Goal: Register for event/course

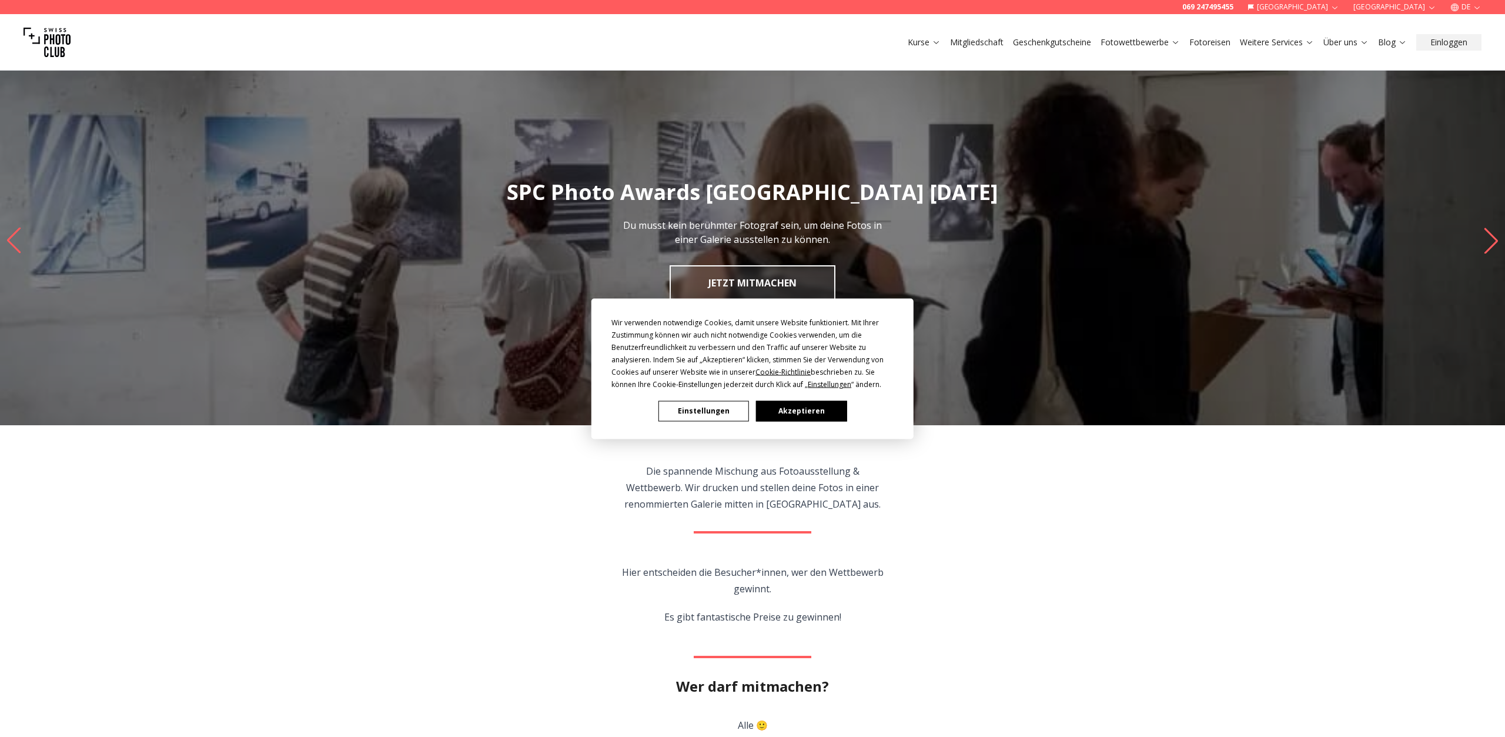
click at [798, 413] on button "Akzeptieren" at bounding box center [801, 410] width 91 height 21
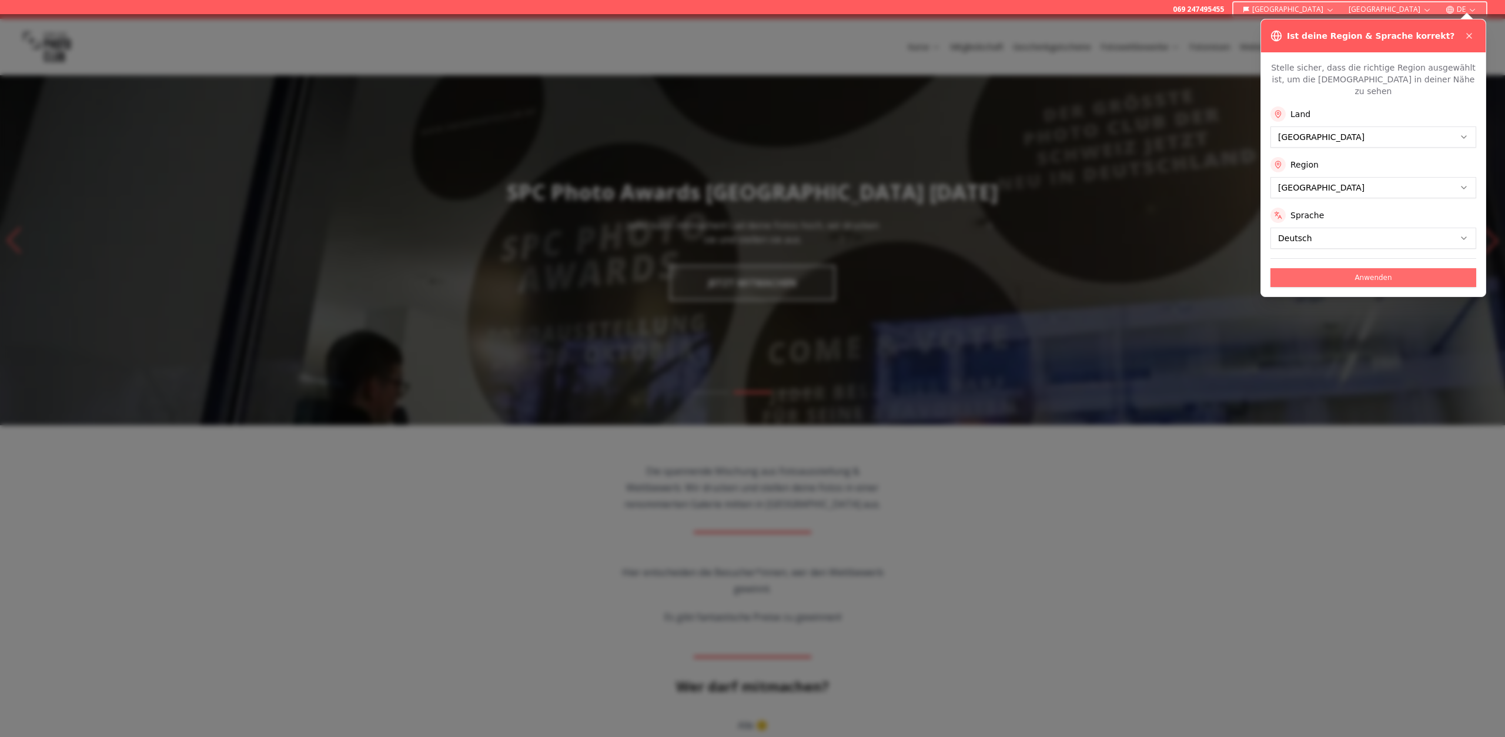
click at [1373, 268] on button "Anwenden" at bounding box center [1373, 277] width 206 height 19
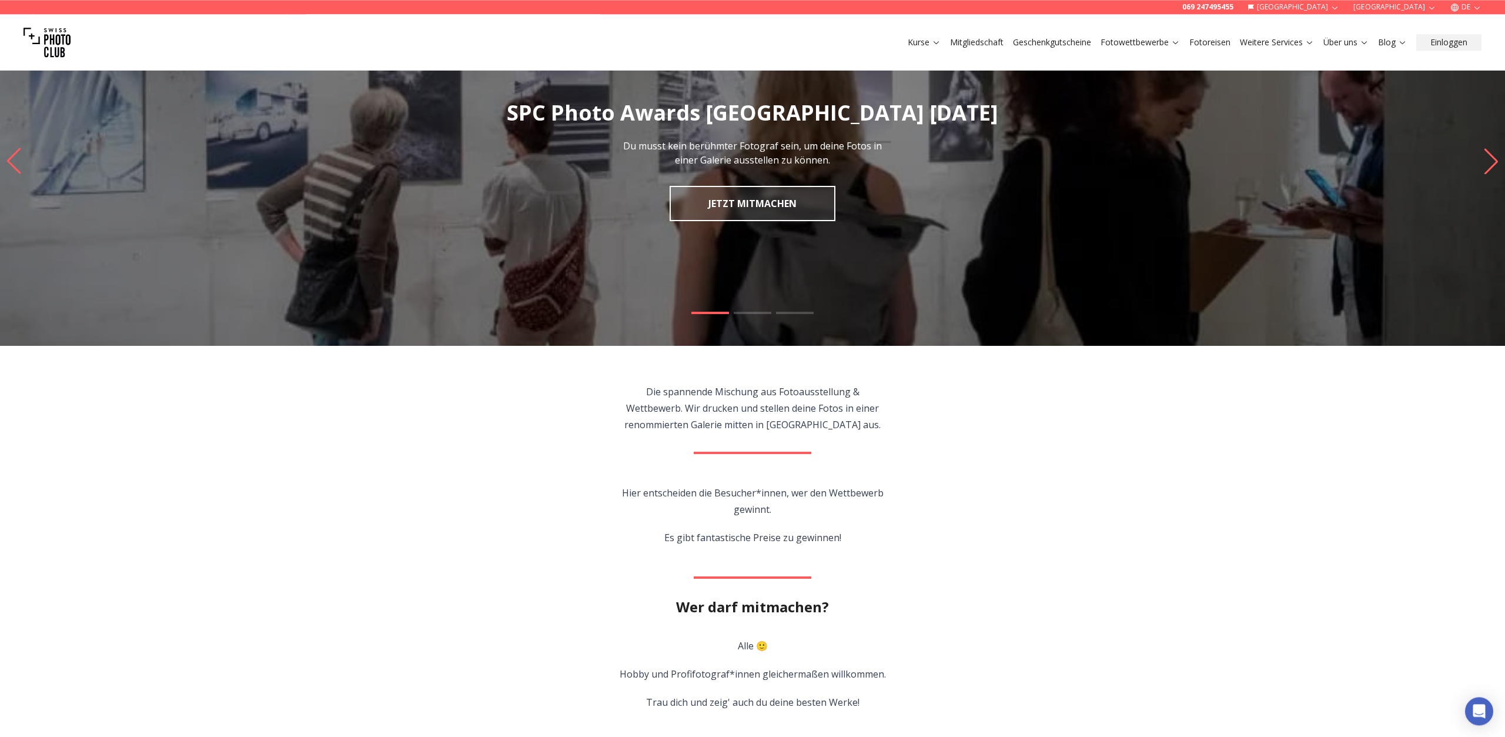
scroll to position [61, 0]
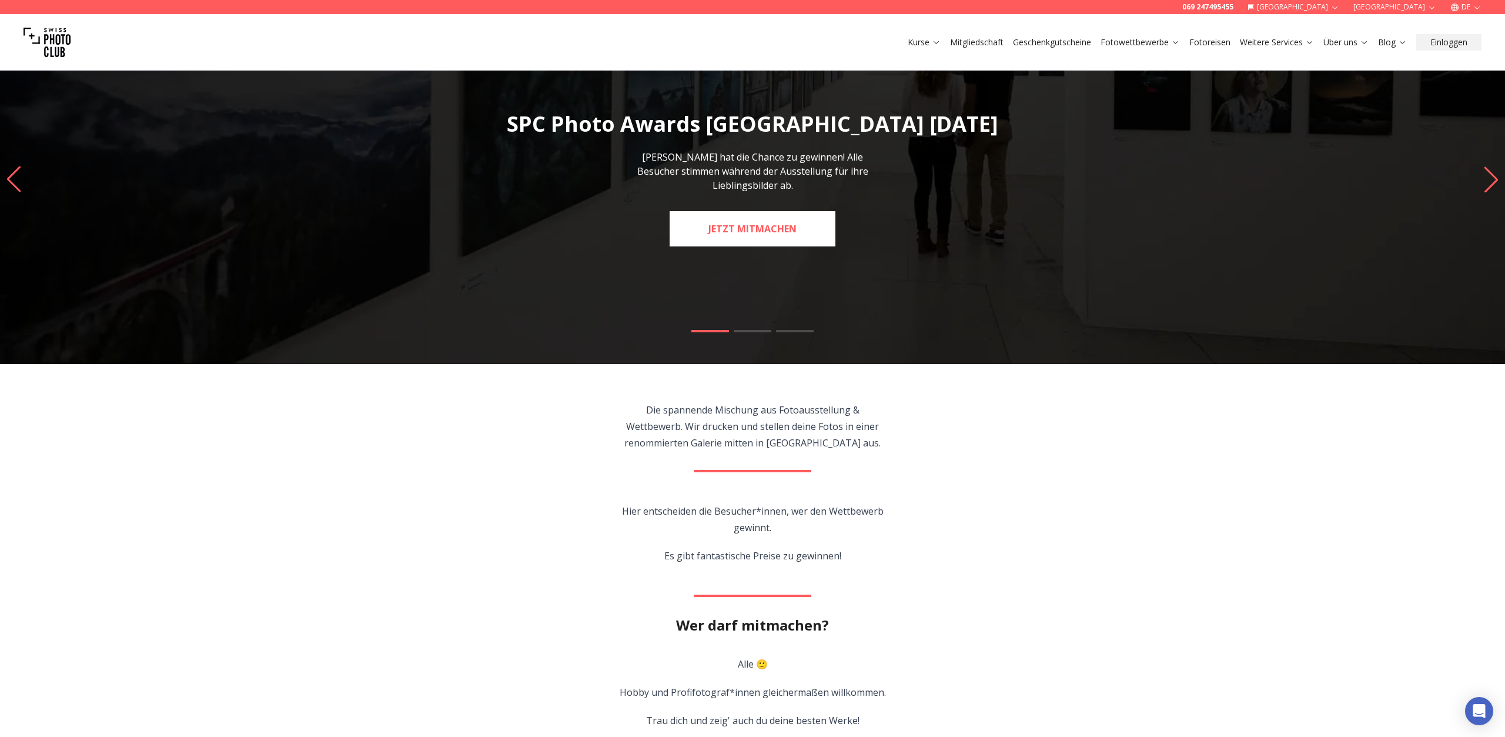
click at [785, 220] on link "JETZT MITMACHEN" at bounding box center [753, 228] width 166 height 35
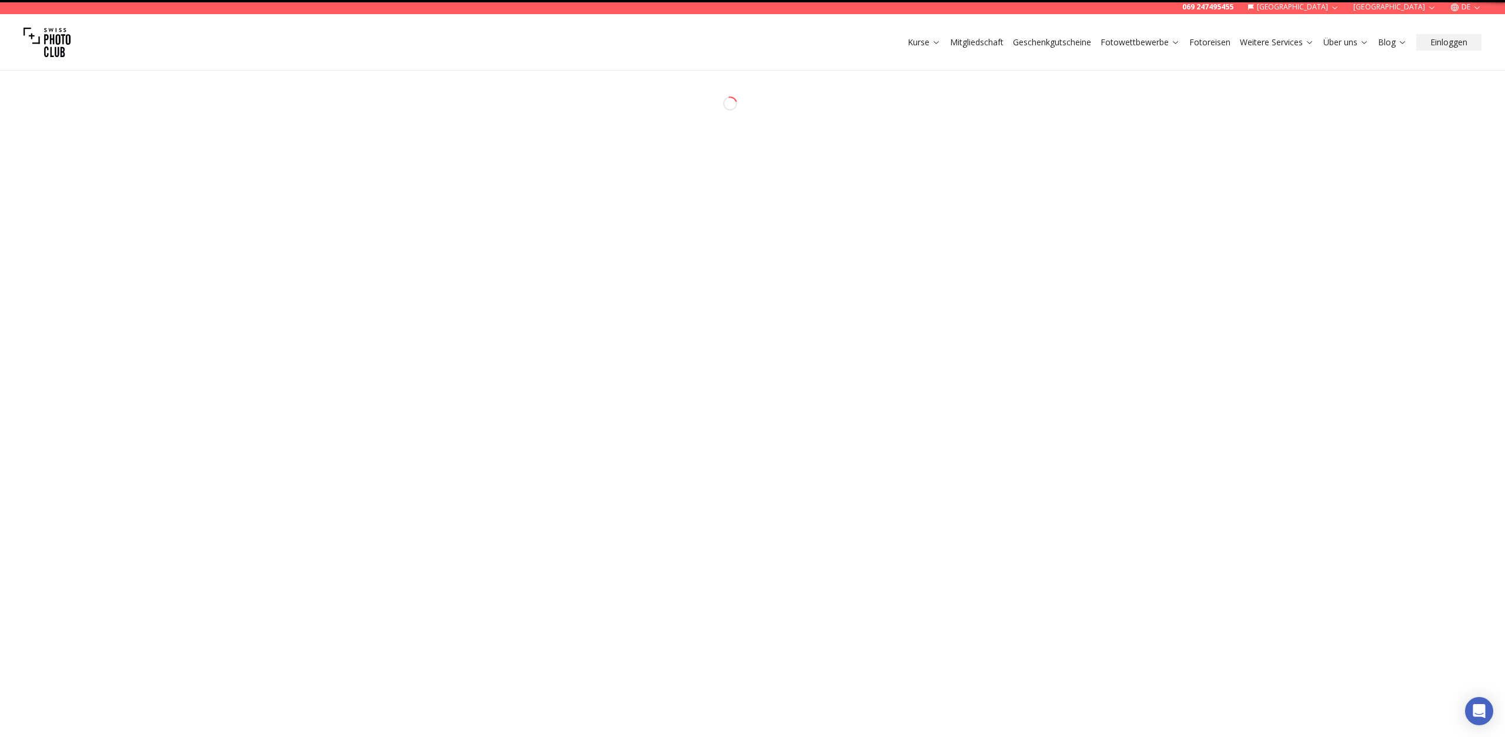
select select "*******"
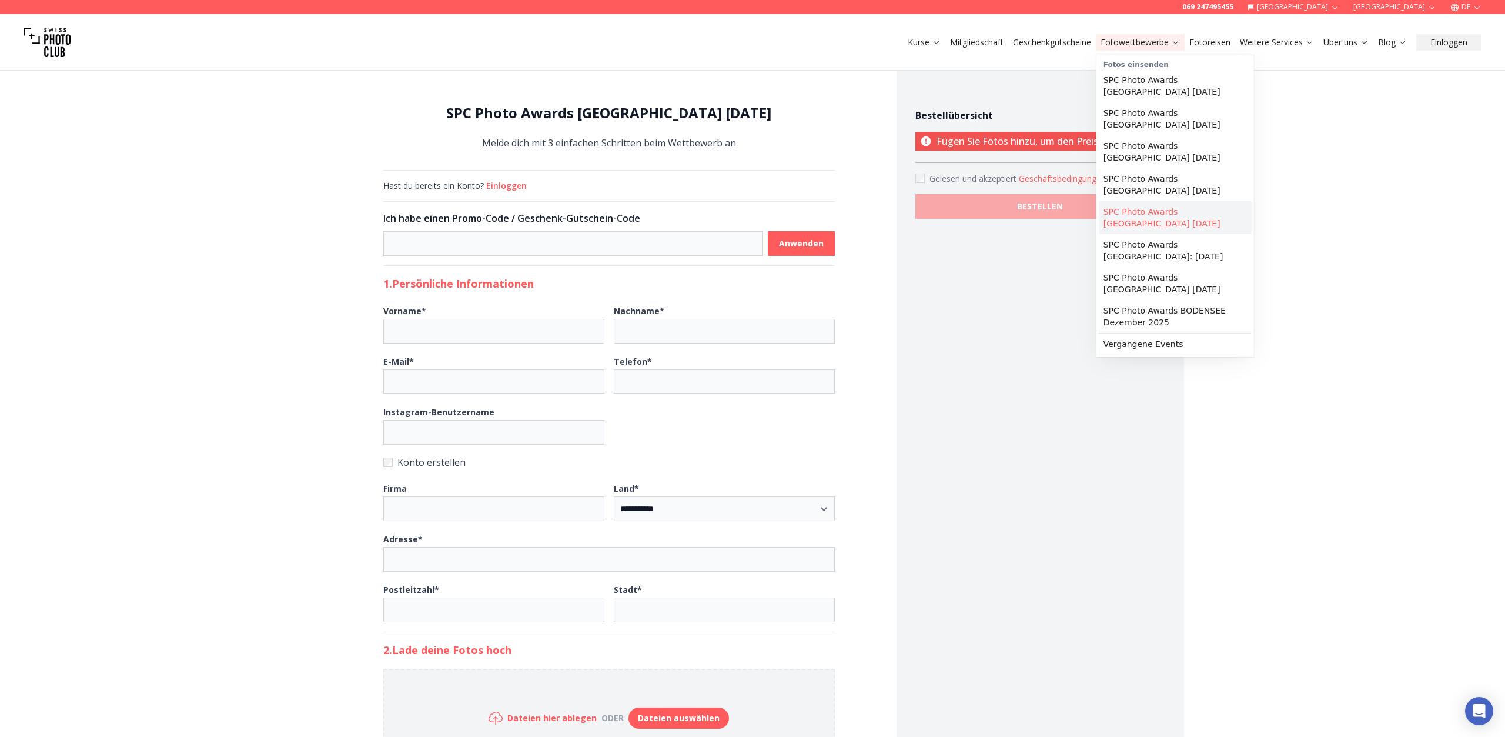
click at [1179, 201] on link "SPC Photo Awards [GEOGRAPHIC_DATA] [DATE]" at bounding box center [1175, 217] width 153 height 33
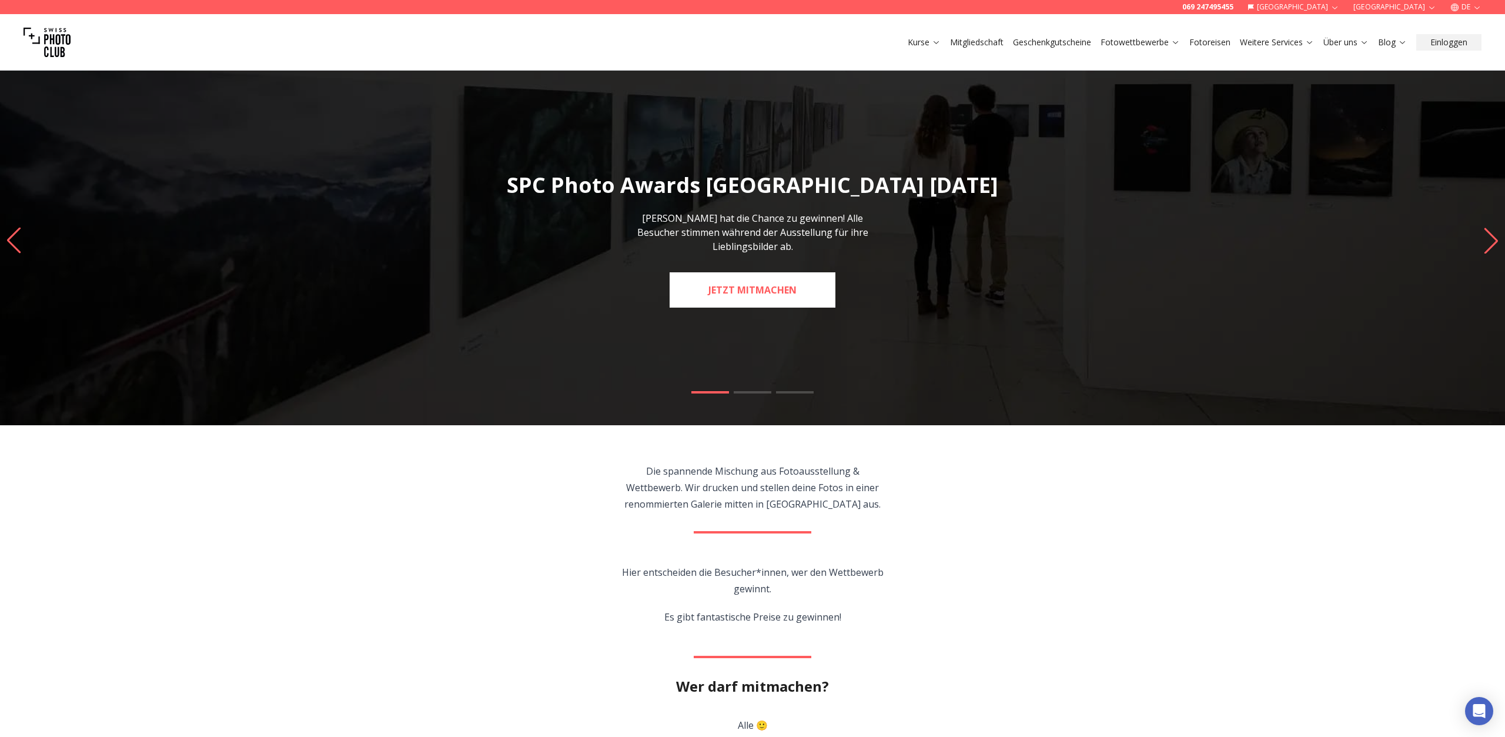
click at [761, 285] on link "JETZT MITMACHEN" at bounding box center [753, 289] width 166 height 35
select select "*******"
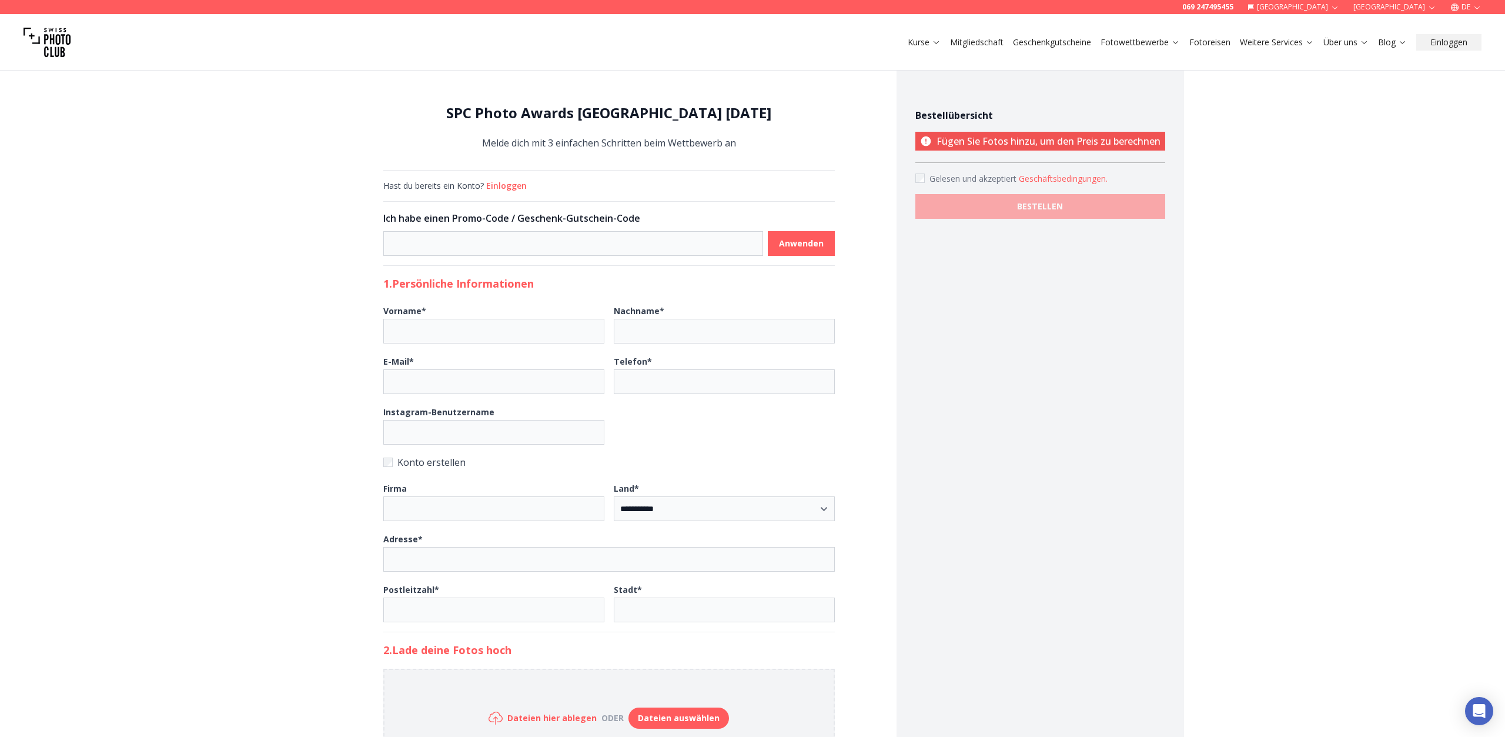
click at [1048, 179] on button "Geschäftsbedingungen ." at bounding box center [1063, 179] width 89 height 12
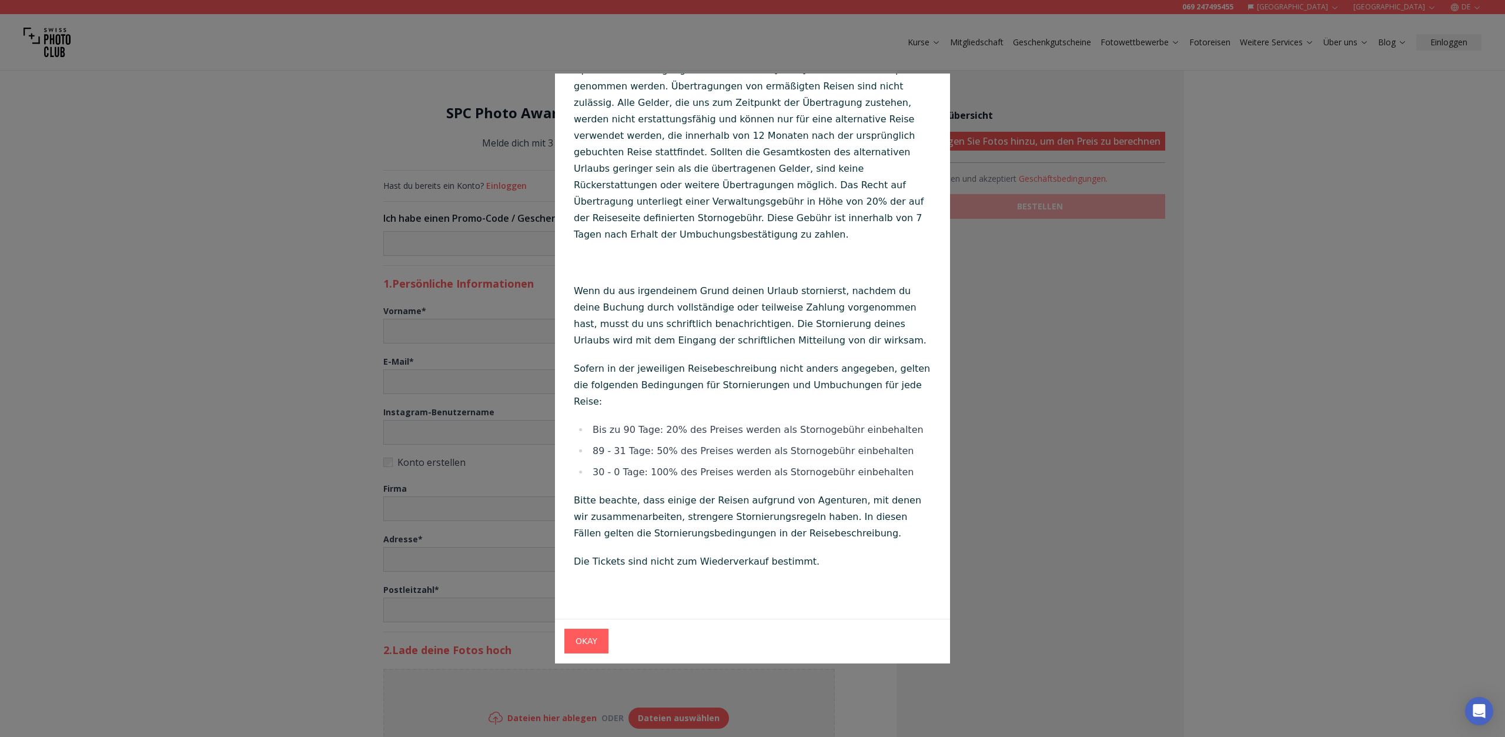
scroll to position [8615, 0]
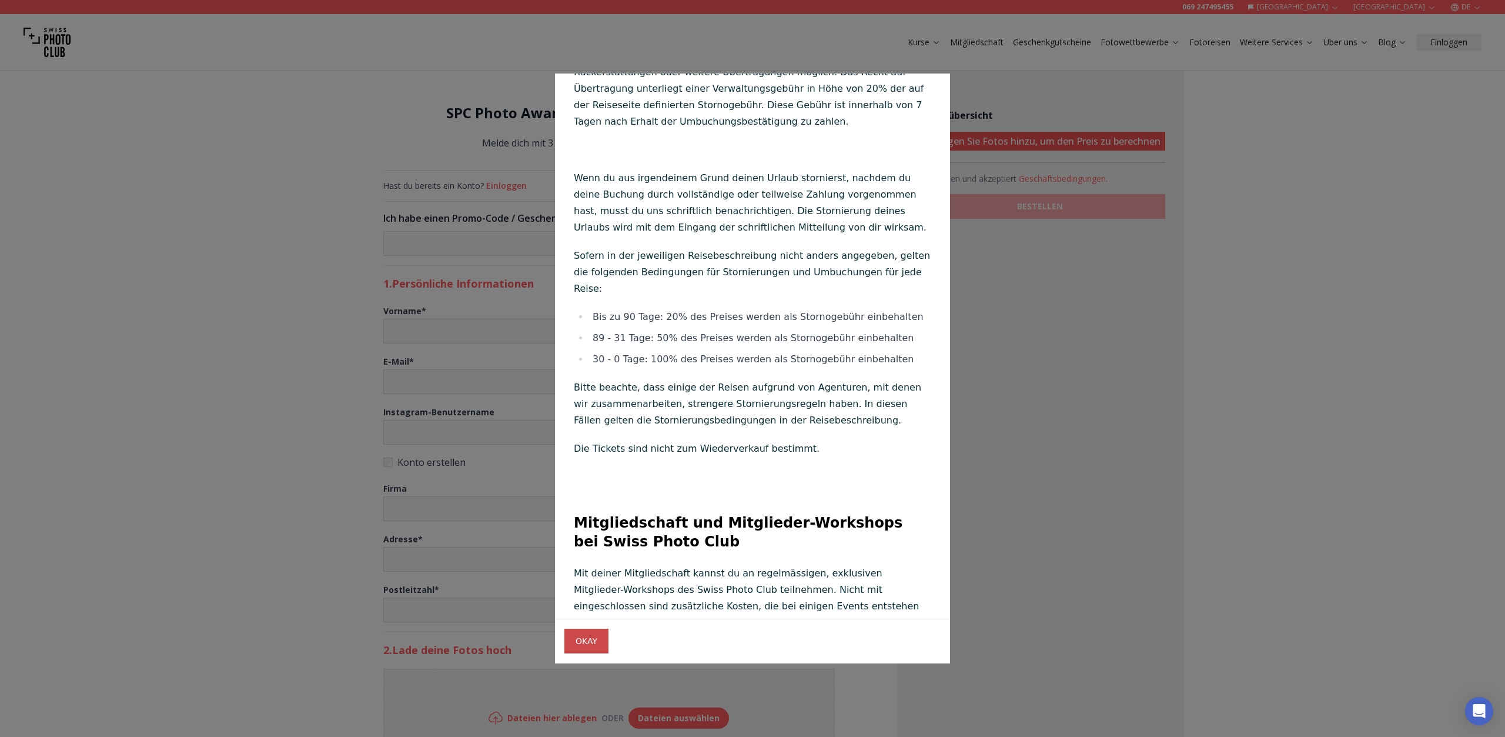
click at [588, 646] on span "OKAY" at bounding box center [586, 641] width 41 height 21
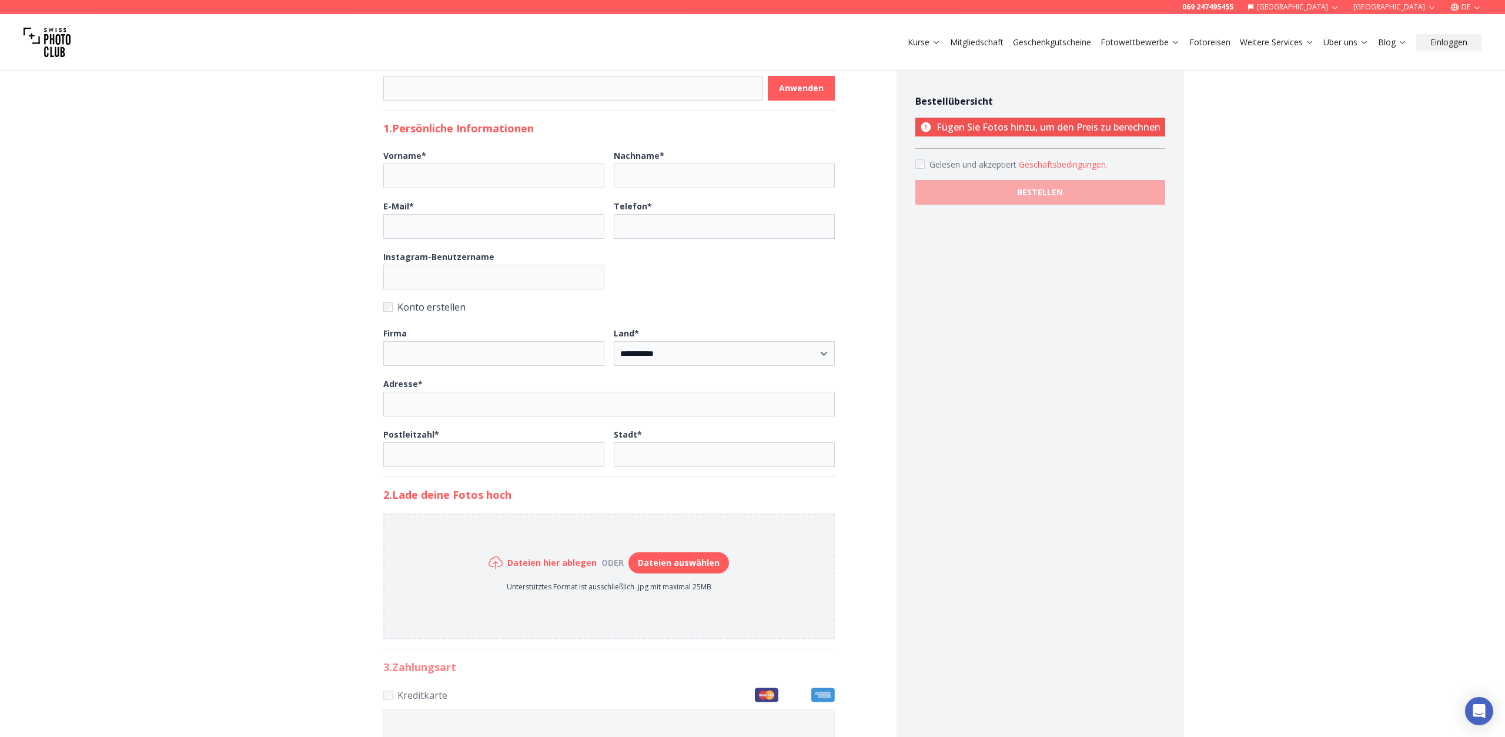
scroll to position [183, 0]
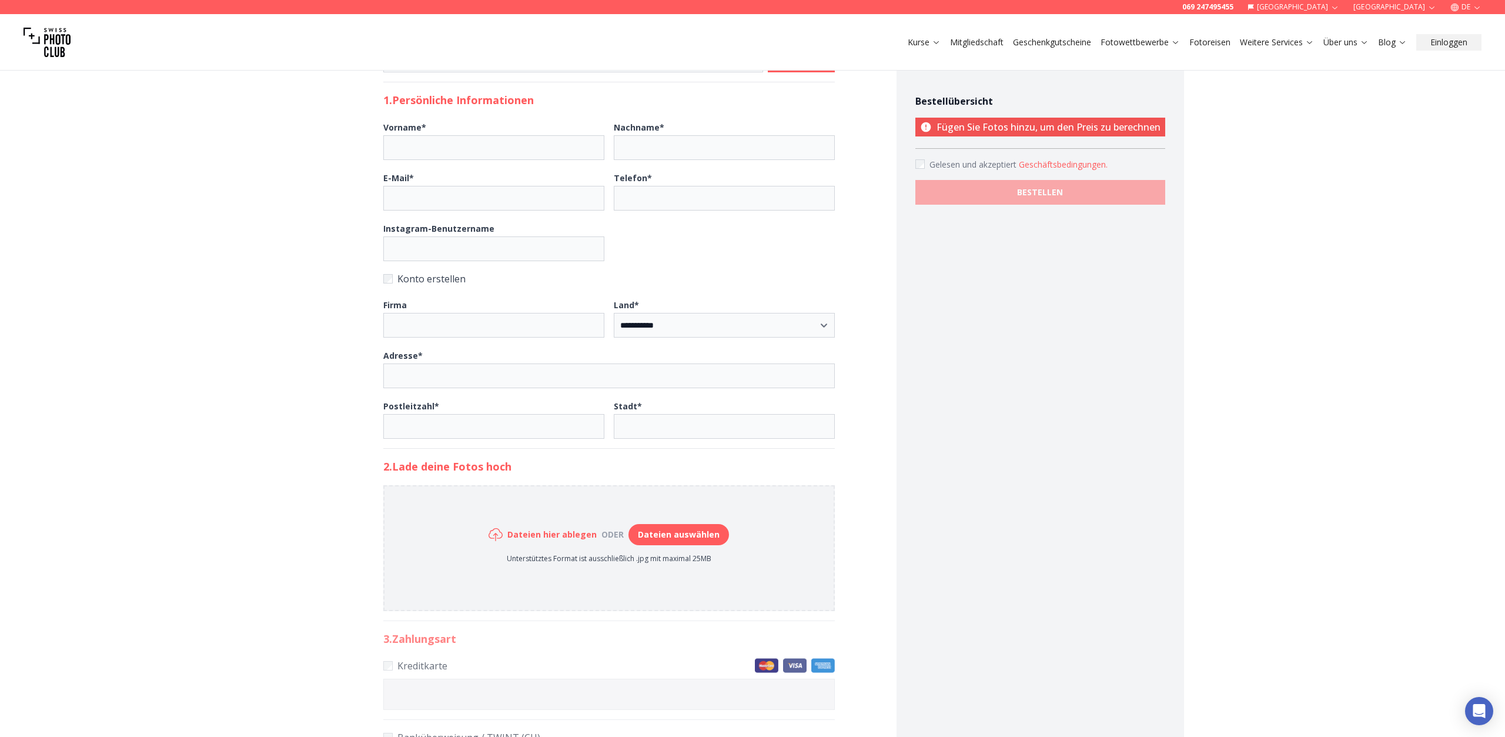
click at [699, 533] on button "Dateien auswählen" at bounding box center [678, 534] width 101 height 21
